Goal: Information Seeking & Learning: Learn about a topic

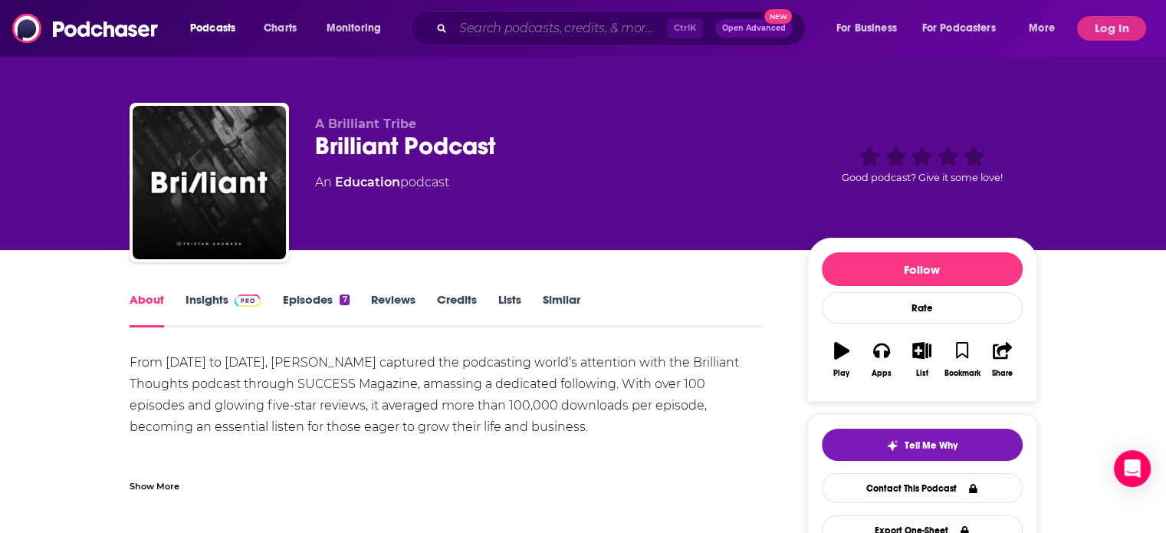
click at [504, 23] on input "Search podcasts, credits, & more..." at bounding box center [560, 28] width 214 height 25
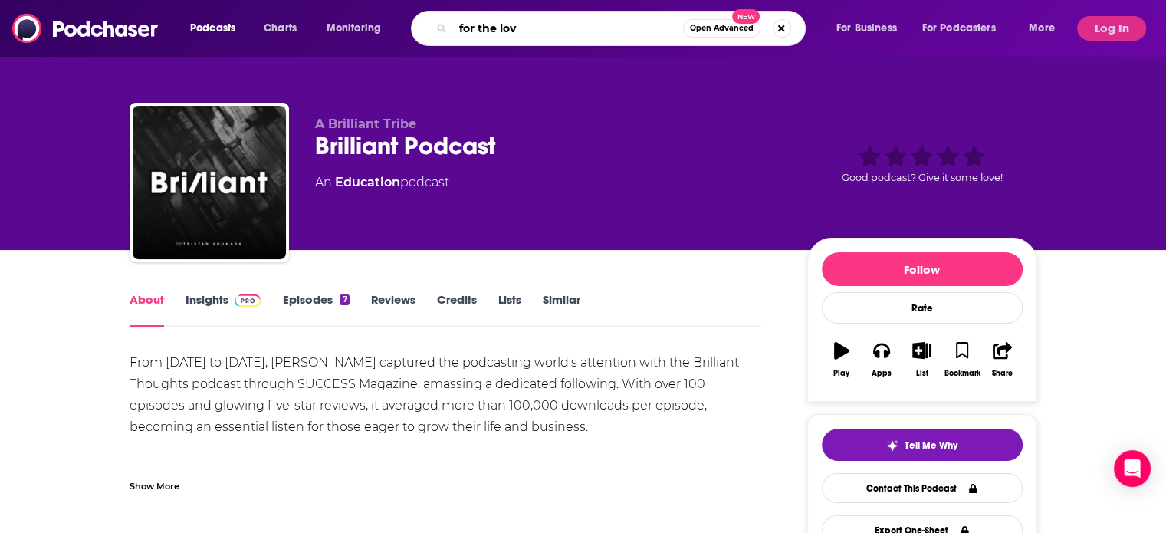
type input "for the love"
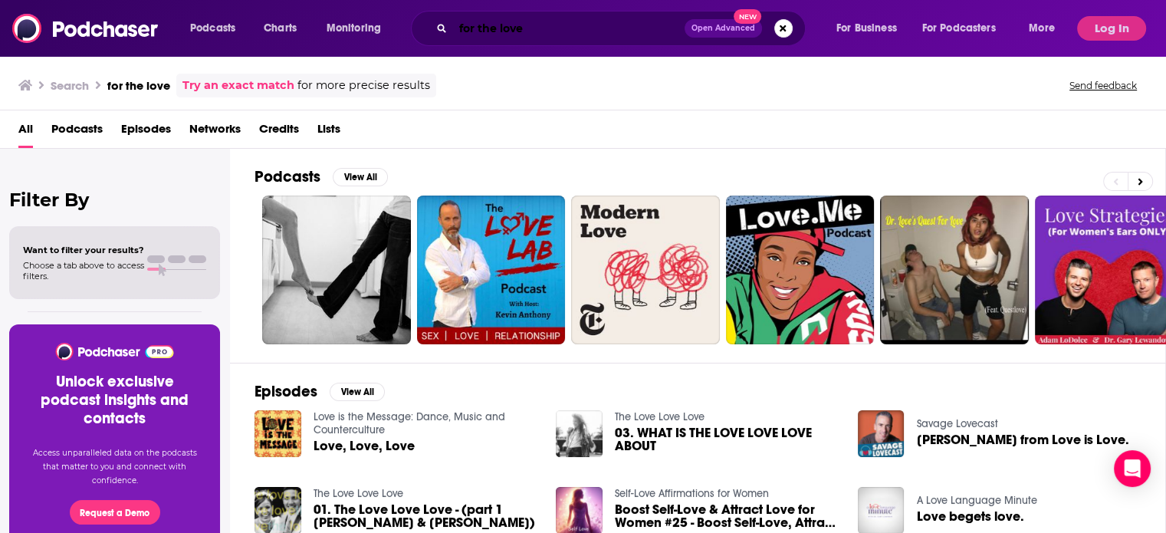
click at [543, 31] on input "for the love" at bounding box center [569, 28] width 232 height 25
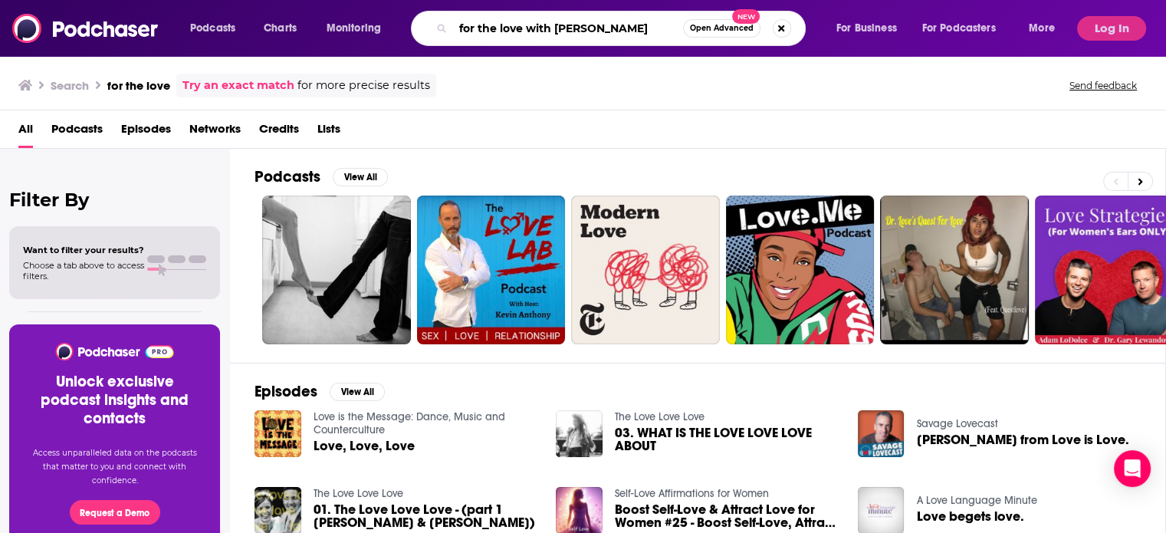
type input "for the love with [PERSON_NAME]"
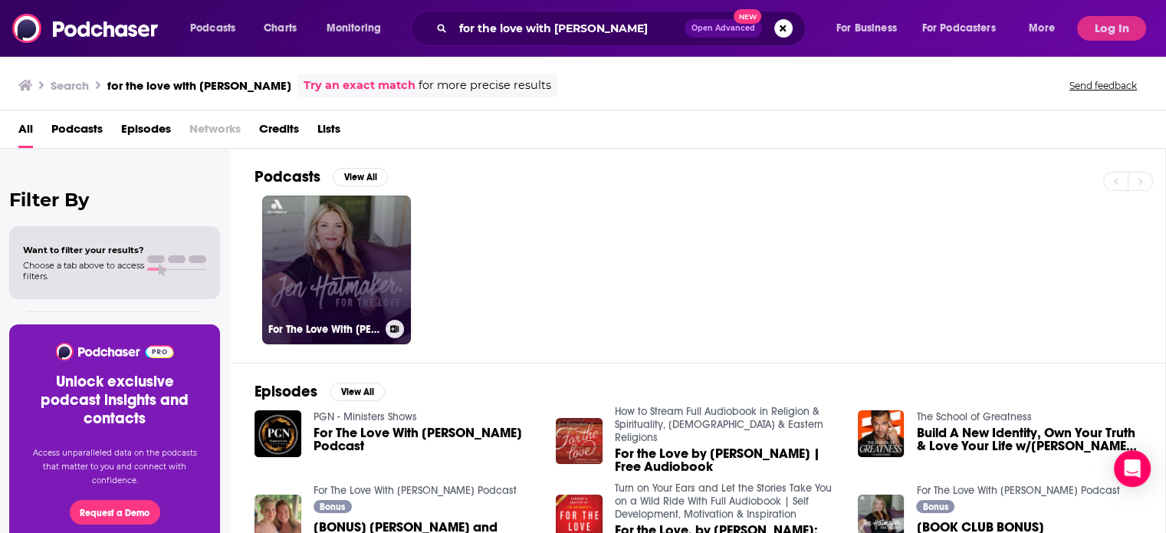
click at [331, 292] on link "For The Love With [PERSON_NAME] Podcast" at bounding box center [336, 269] width 149 height 149
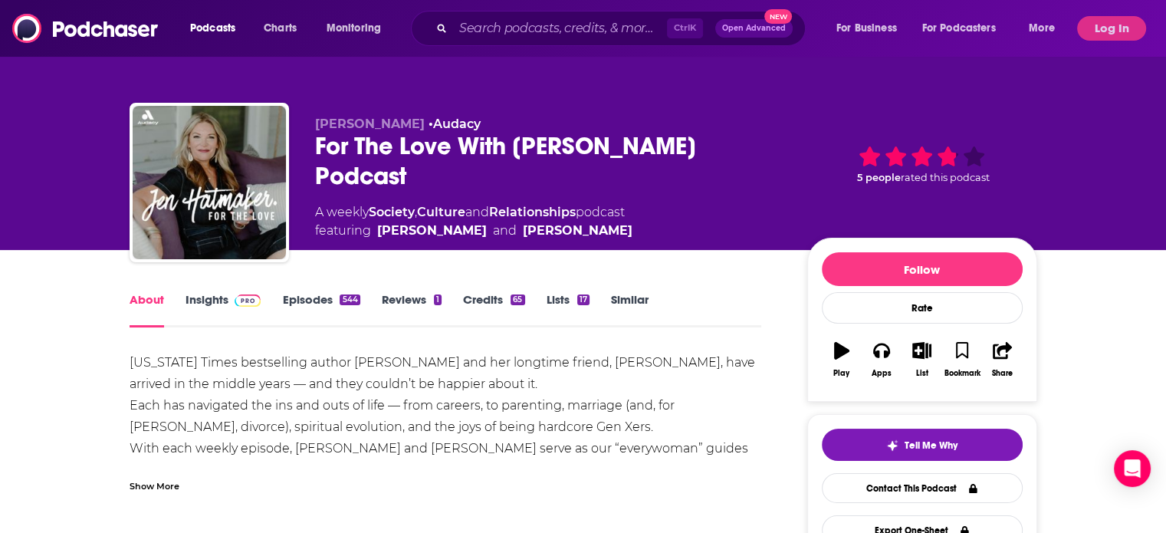
click at [221, 296] on link "Insights" at bounding box center [224, 309] width 76 height 35
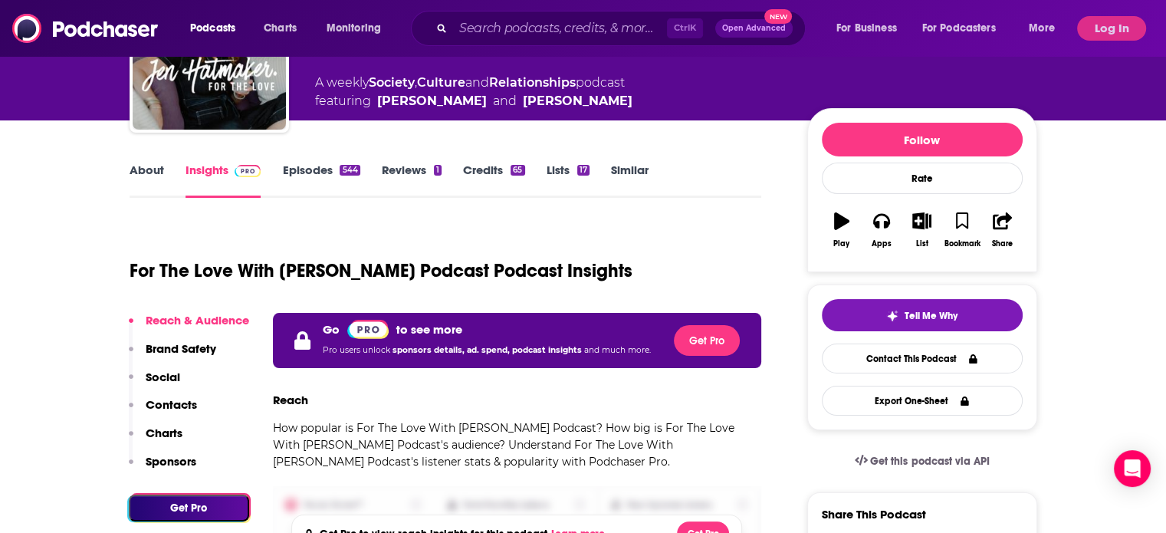
scroll to position [255, 0]
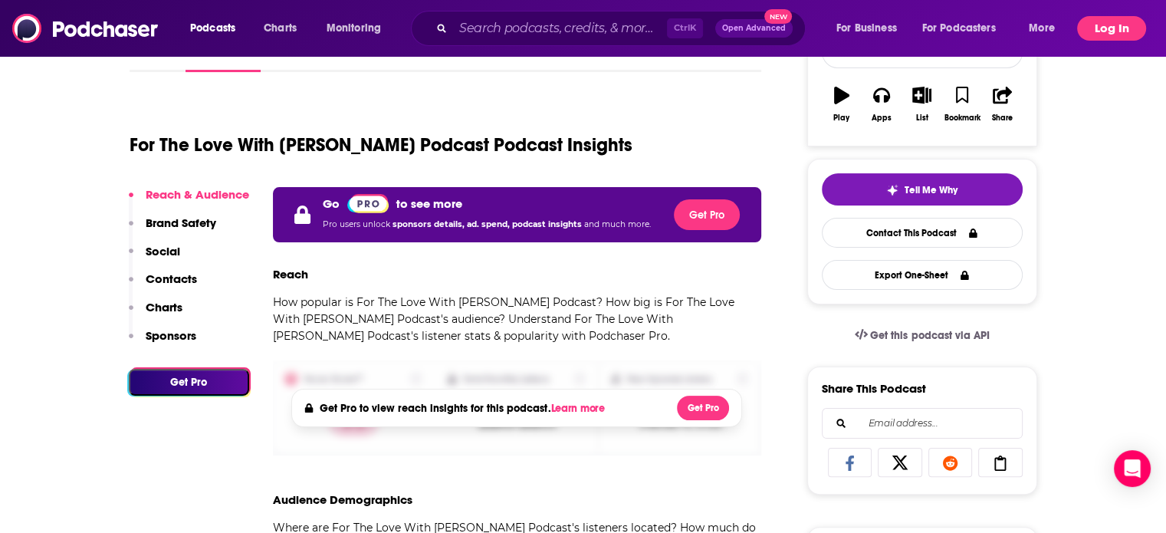
click at [1125, 30] on button "Log In" at bounding box center [1111, 28] width 69 height 25
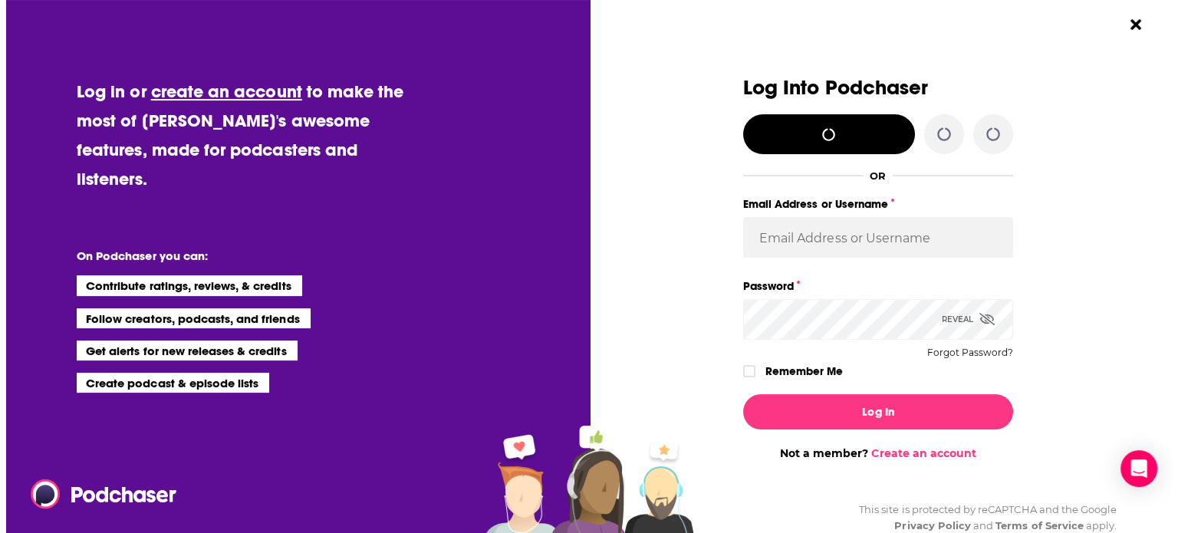
scroll to position [0, 0]
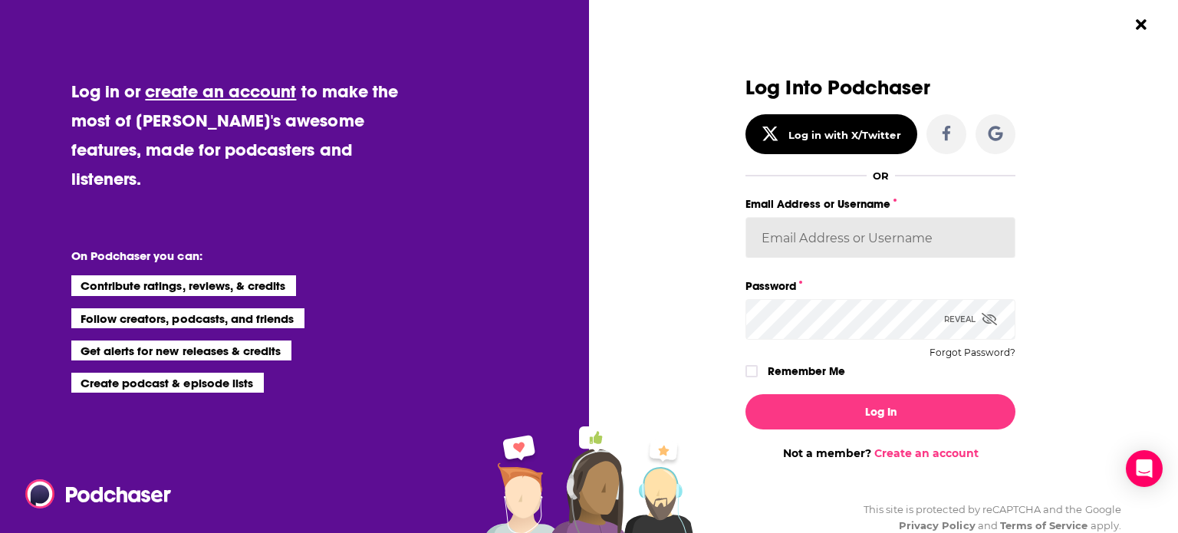
type input "[PERSON_NAME][EMAIL_ADDRESS][DOMAIN_NAME]"
click at [747, 370] on icon "Dialog" at bounding box center [751, 371] width 9 height 7
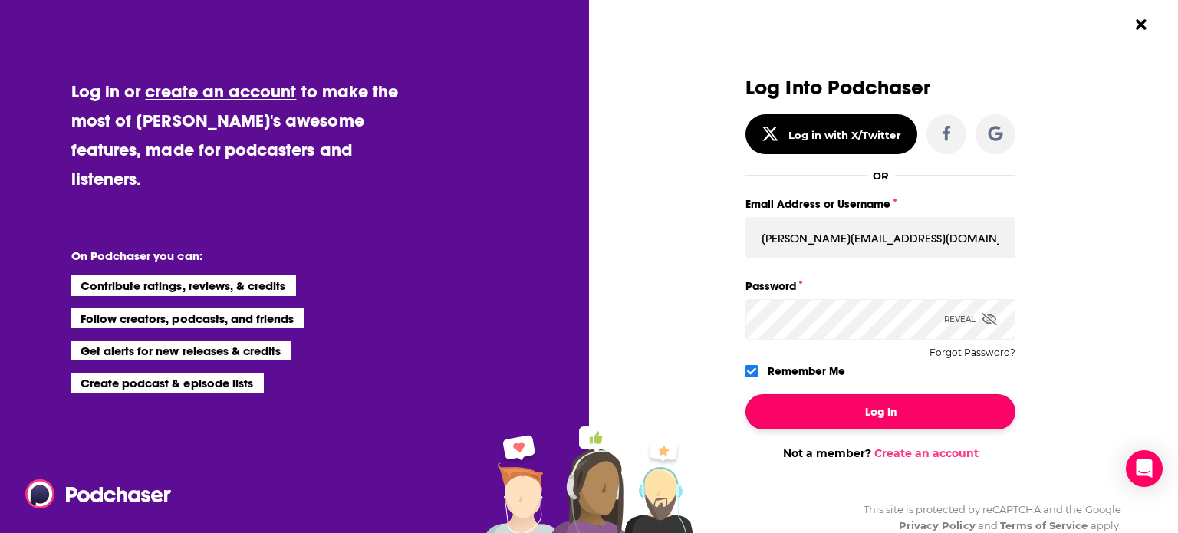
click at [801, 414] on button "Log In" at bounding box center [880, 411] width 270 height 35
